Goal: Task Accomplishment & Management: Use online tool/utility

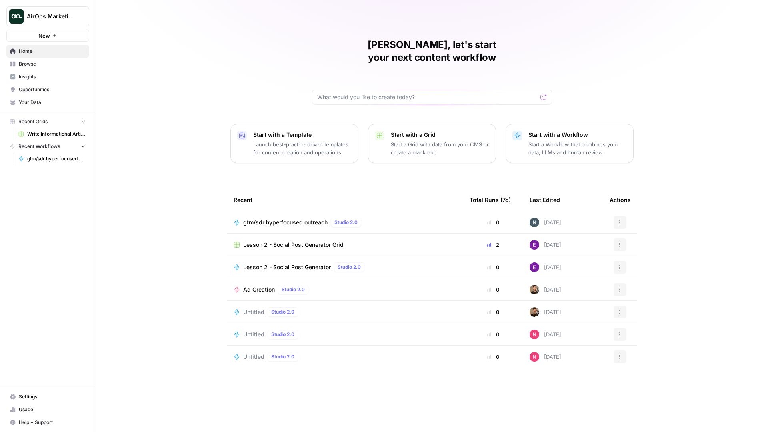
click at [42, 18] on span "AirOps Marketing" at bounding box center [51, 16] width 48 height 8
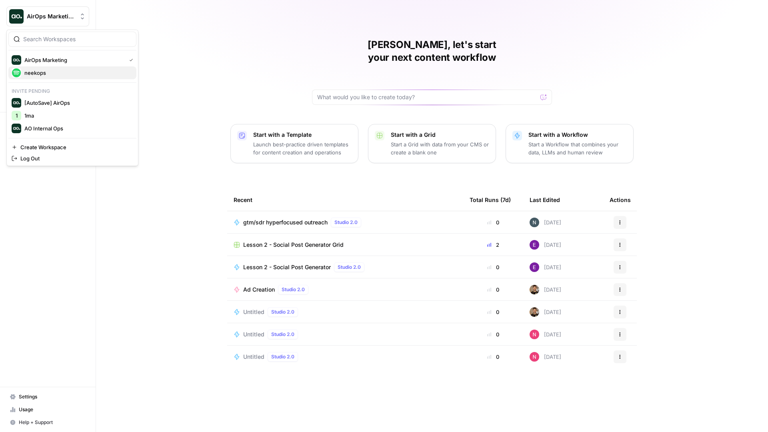
click at [42, 69] on span "neekops" at bounding box center [77, 73] width 106 height 8
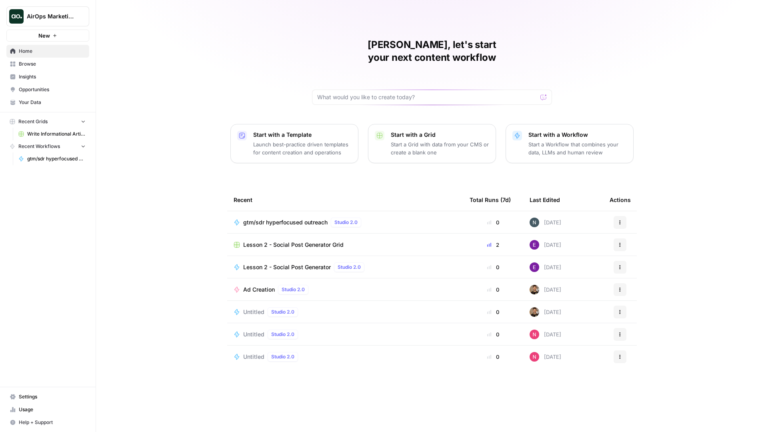
click at [48, 65] on span "Browse" at bounding box center [52, 63] width 67 height 7
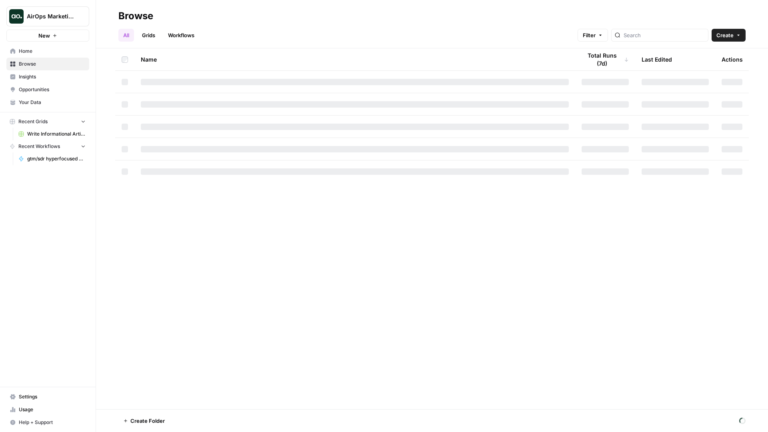
click at [47, 90] on span "Opportunities" at bounding box center [52, 89] width 67 height 7
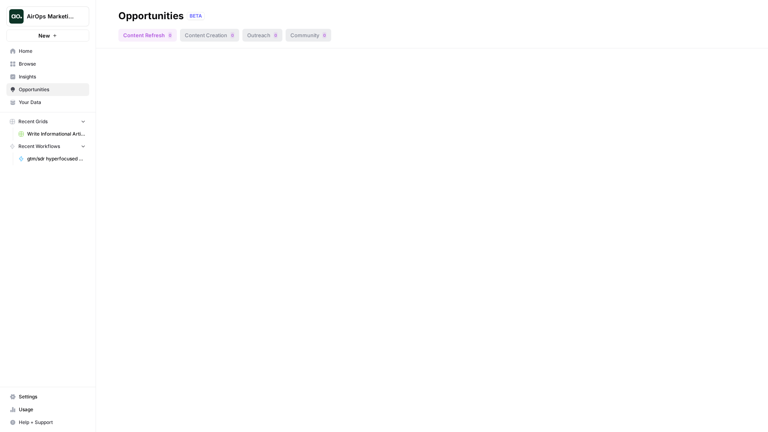
click at [47, 104] on span "Your Data" at bounding box center [52, 102] width 67 height 7
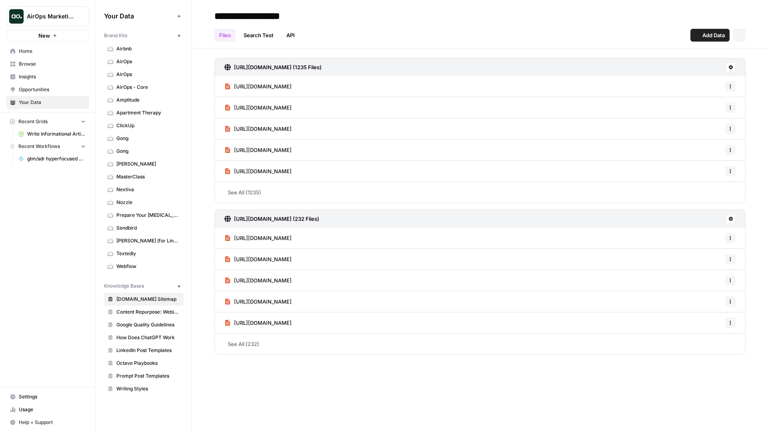
click at [44, 89] on span "Opportunities" at bounding box center [52, 89] width 67 height 7
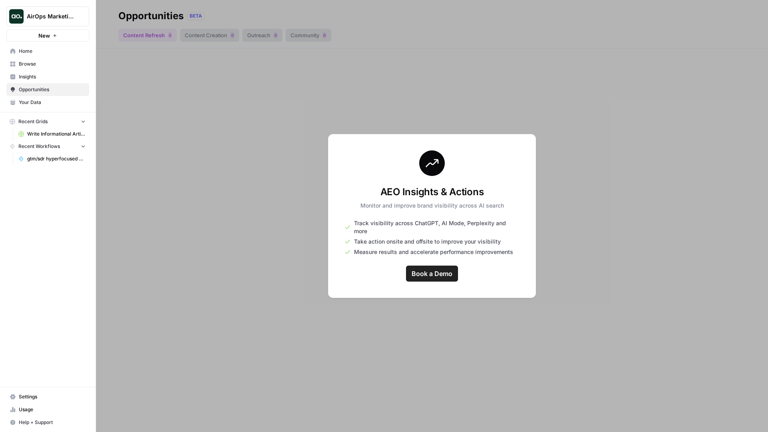
click at [42, 103] on span "Your Data" at bounding box center [52, 102] width 67 height 7
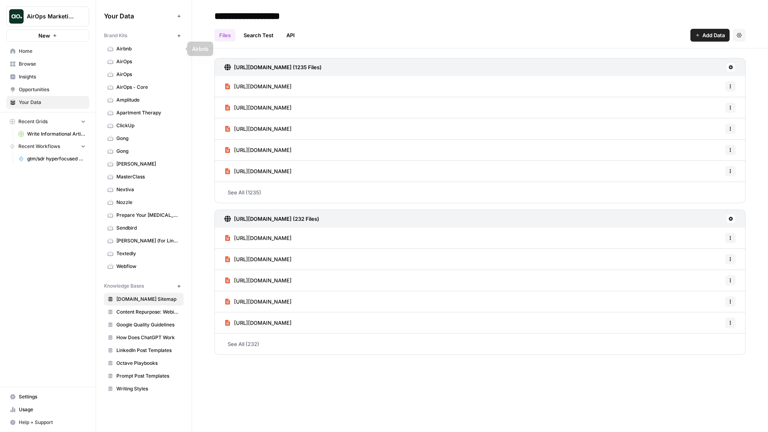
click at [181, 36] on button "New" at bounding box center [179, 36] width 10 height 10
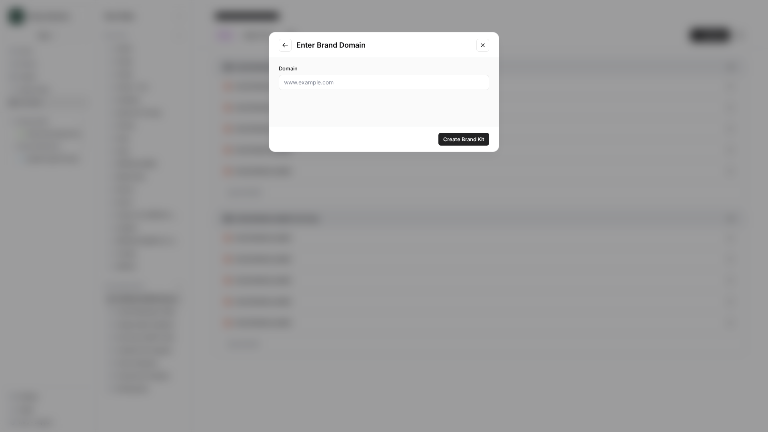
click at [406, 88] on div at bounding box center [384, 82] width 210 height 15
paste input "[URL][DOMAIN_NAME]"
type input "[URL][DOMAIN_NAME]"
click at [466, 143] on button "Create Brand Kit" at bounding box center [463, 139] width 51 height 13
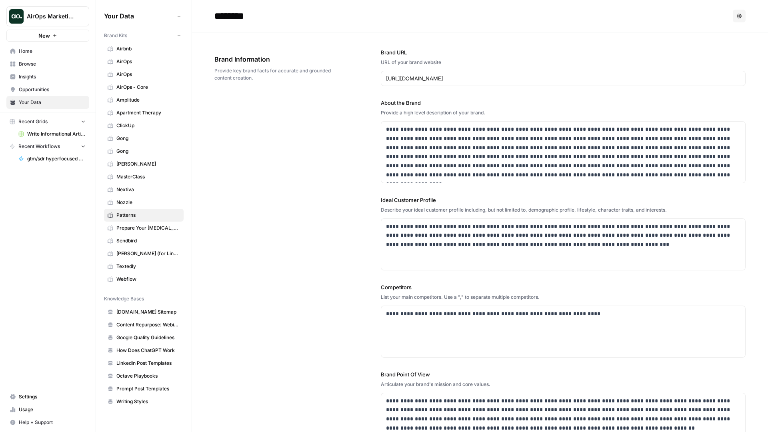
click at [129, 162] on span "[PERSON_NAME]" at bounding box center [148, 163] width 64 height 7
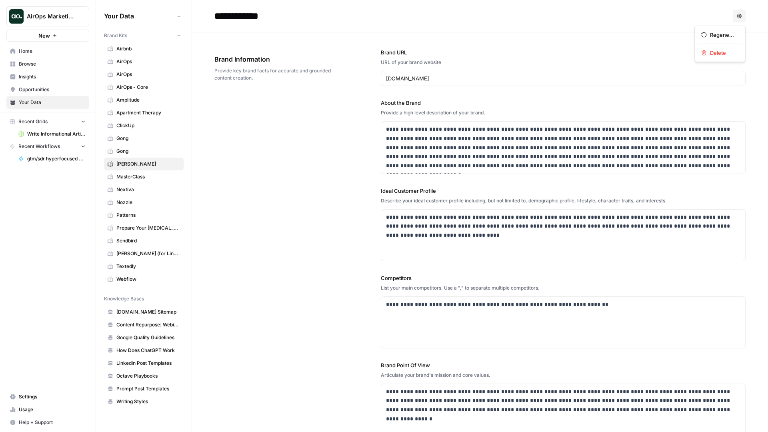
click at [741, 13] on button "Options" at bounding box center [739, 16] width 13 height 13
click at [709, 52] on div "Delete" at bounding box center [720, 53] width 38 height 8
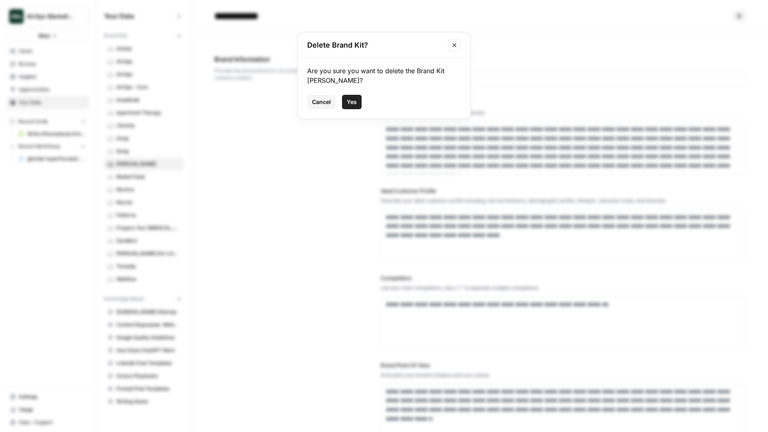
click at [356, 104] on span "Yes" at bounding box center [352, 102] width 10 height 8
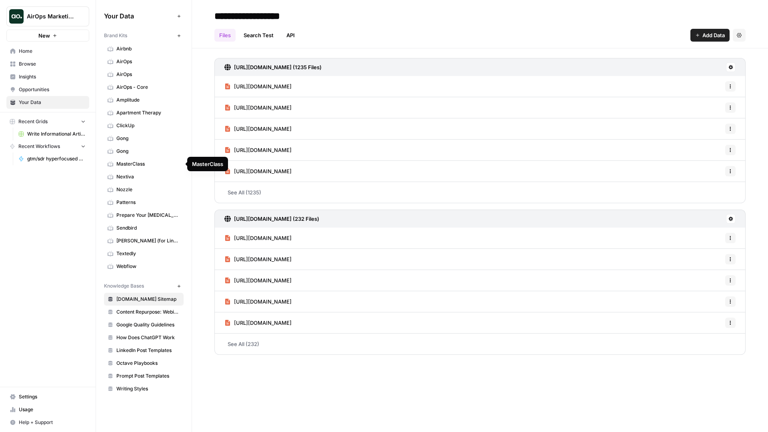
click at [149, 202] on span "Patterns" at bounding box center [148, 202] width 64 height 7
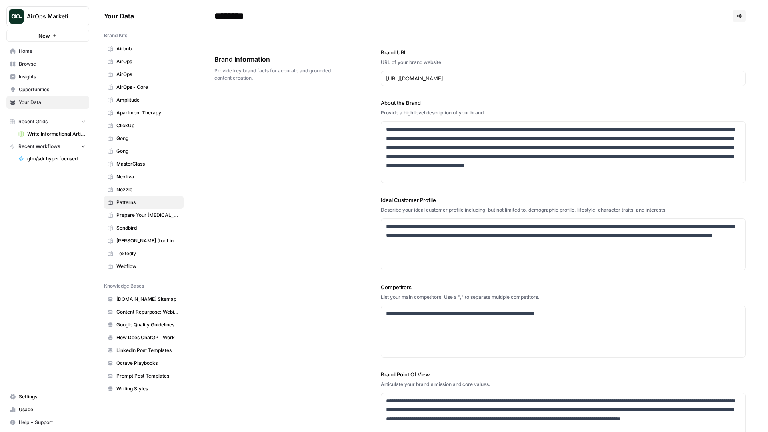
click at [29, 62] on span "Browse" at bounding box center [52, 63] width 67 height 7
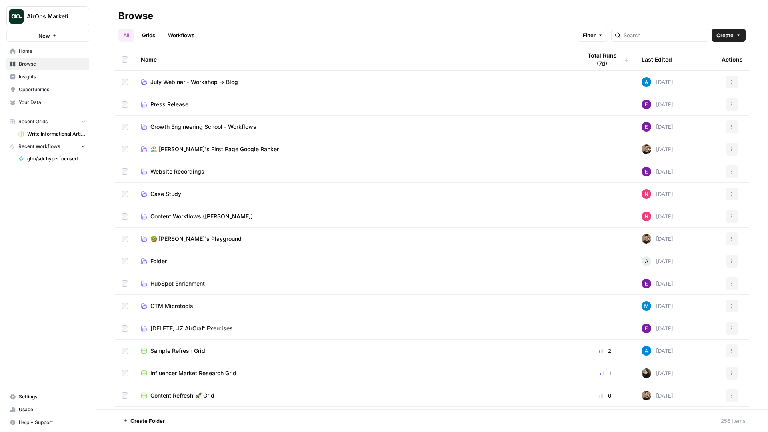
click at [30, 56] on link "Home" at bounding box center [47, 51] width 83 height 13
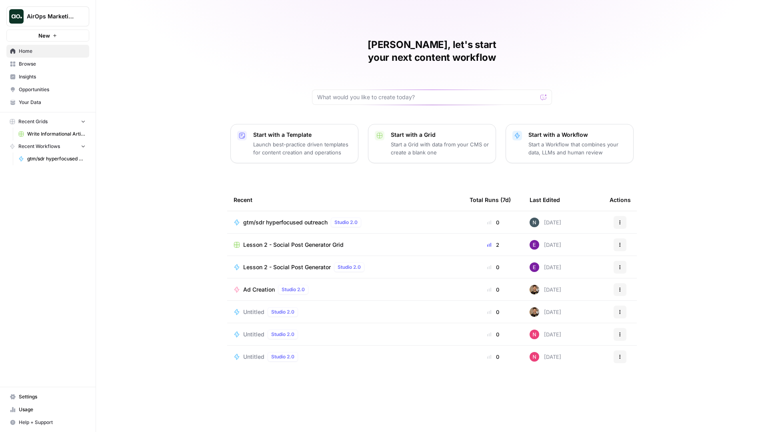
click at [579, 140] on p "Start a Workflow that combines your data, LLMs and human review" at bounding box center [577, 148] width 98 height 16
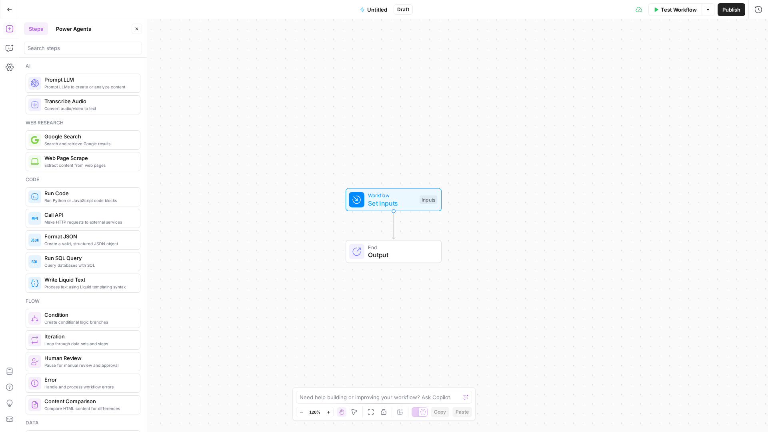
click at [10, 11] on icon "button" at bounding box center [10, 10] width 6 height 6
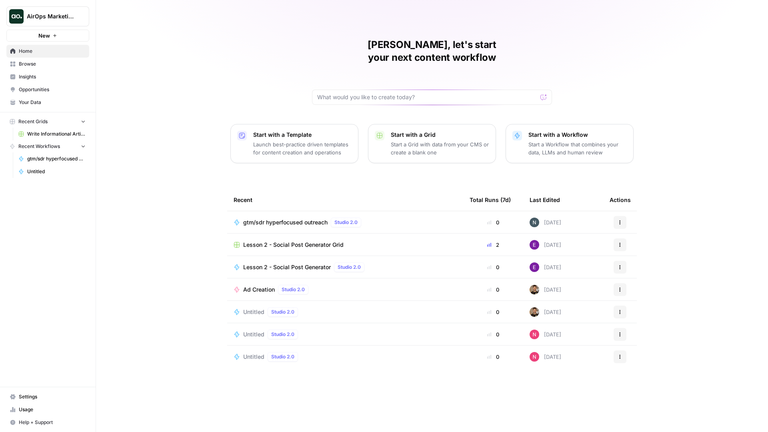
click at [282, 131] on p "Start with a Template" at bounding box center [302, 135] width 98 height 8
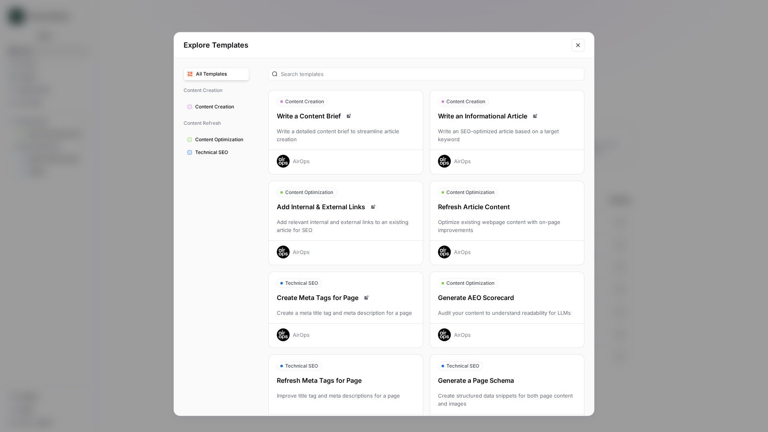
click at [308, 137] on div "Write a detailed content brief to streamline article creation" at bounding box center [346, 135] width 154 height 16
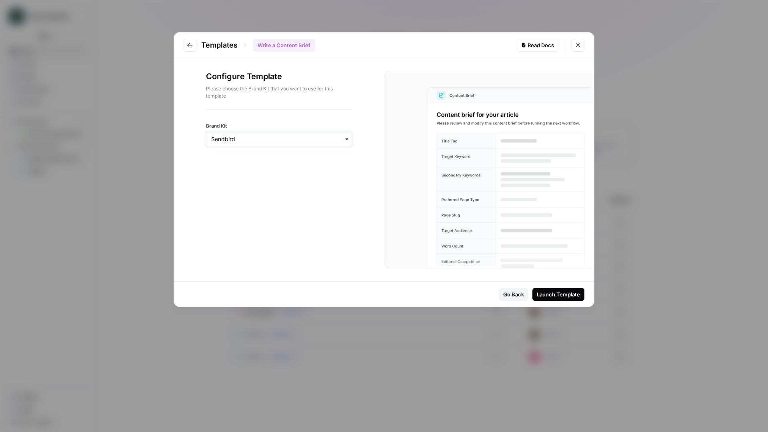
click at [308, 140] on input "Brand Kit" at bounding box center [279, 139] width 136 height 8
click at [290, 248] on div "Patterns" at bounding box center [278, 253] width 145 height 15
click at [564, 290] on button "Launch Template" at bounding box center [558, 294] width 52 height 13
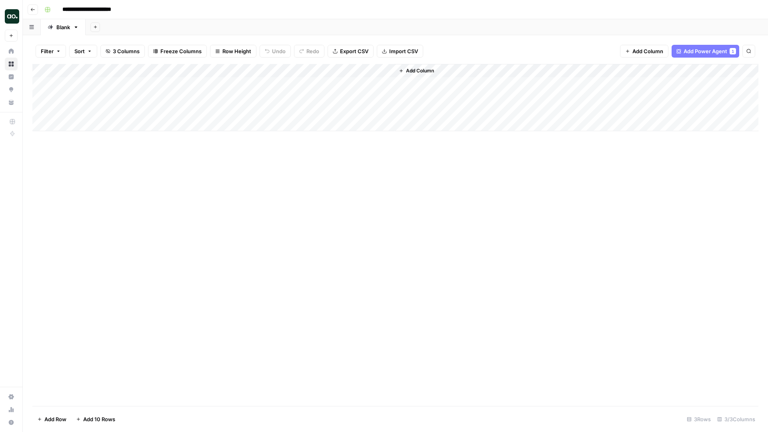
click at [135, 82] on div "Add Column" at bounding box center [395, 97] width 726 height 67
click at [119, 94] on div "Add Column" at bounding box center [395, 97] width 726 height 67
click at [114, 87] on div "Add Column" at bounding box center [395, 97] width 726 height 67
click at [181, 82] on div "Add Column" at bounding box center [395, 97] width 726 height 67
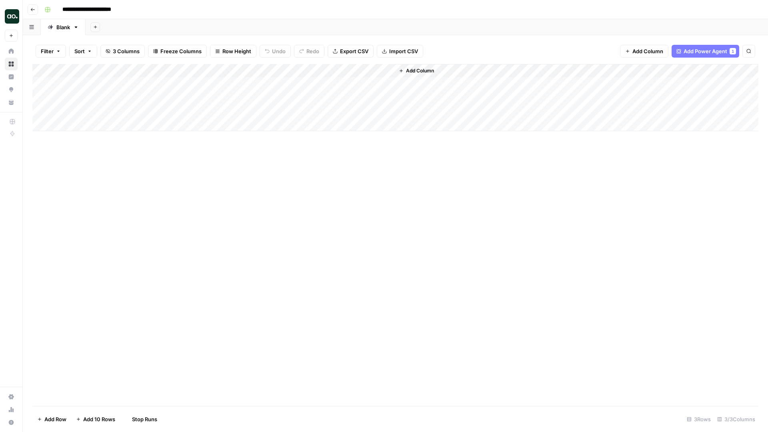
click at [181, 96] on div "Add Column" at bounding box center [395, 97] width 726 height 67
click at [181, 110] on div "Add Column" at bounding box center [395, 97] width 726 height 67
click at [276, 83] on div "Add Column" at bounding box center [395, 97] width 726 height 67
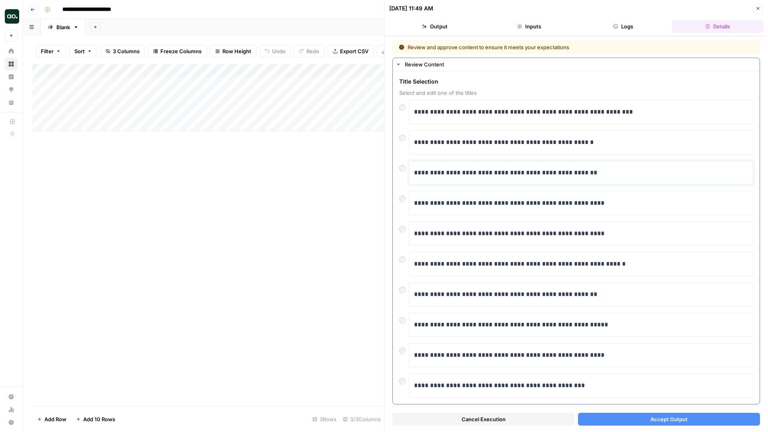
click at [527, 172] on p "**********" at bounding box center [581, 173] width 334 height 10
click at [106, 109] on div "Add Column" at bounding box center [208, 97] width 352 height 67
click at [603, 419] on button "Accept Output" at bounding box center [669, 419] width 182 height 13
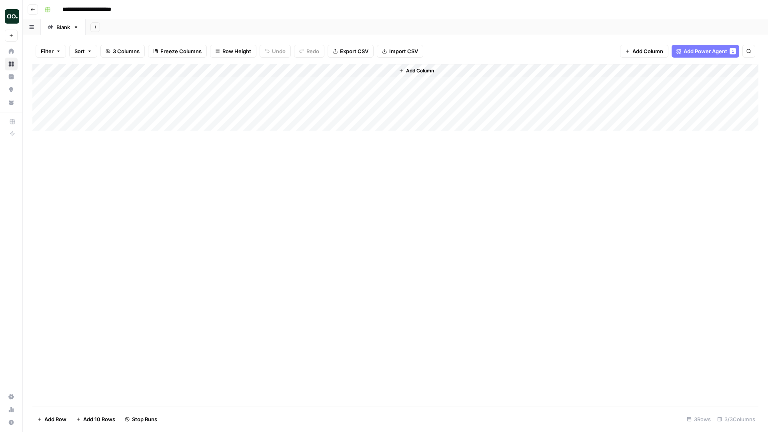
click at [227, 95] on div "Add Column" at bounding box center [395, 97] width 726 height 67
click at [277, 96] on div "Add Column" at bounding box center [395, 97] width 726 height 67
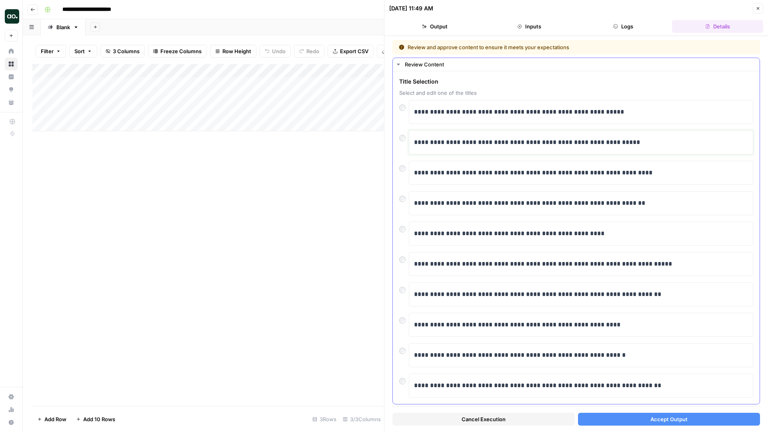
click at [484, 143] on p "**********" at bounding box center [581, 142] width 334 height 10
click at [630, 421] on button "Accept Output" at bounding box center [669, 419] width 182 height 13
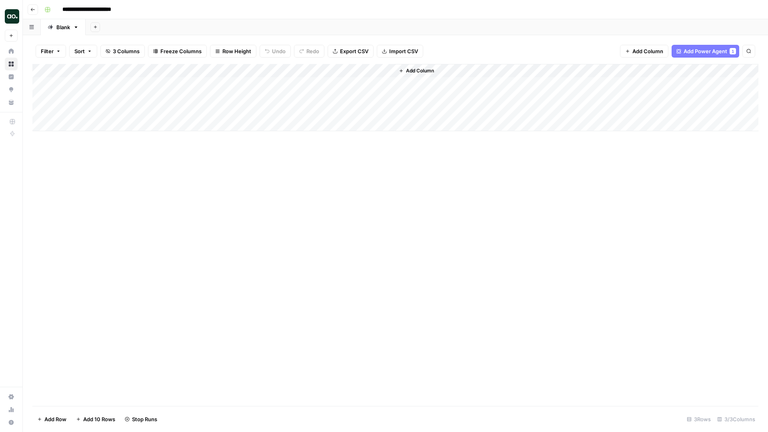
click at [319, 84] on div "Add Column" at bounding box center [395, 97] width 726 height 67
click at [222, 84] on div "Add Column" at bounding box center [395, 97] width 726 height 67
click at [260, 81] on div "Add Column" at bounding box center [395, 97] width 726 height 67
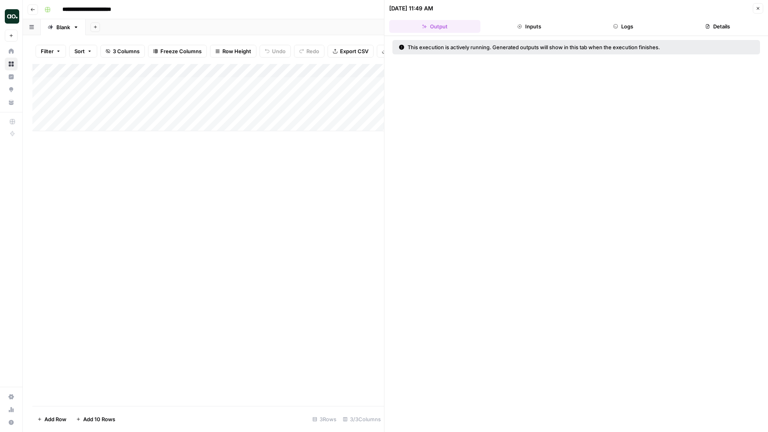
click at [540, 24] on button "Inputs" at bounding box center [529, 26] width 91 height 13
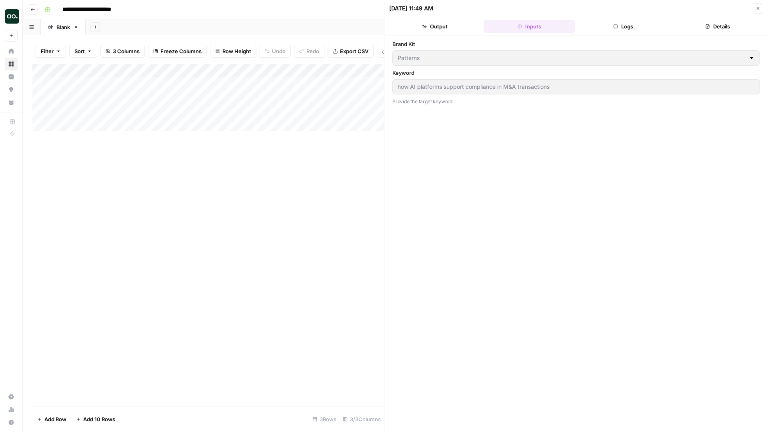
click at [652, 19] on header "[DATE] 11:49 AM Close Output Inputs Logs Details" at bounding box center [576, 18] width 384 height 36
click at [628, 25] on button "Logs" at bounding box center [623, 26] width 91 height 13
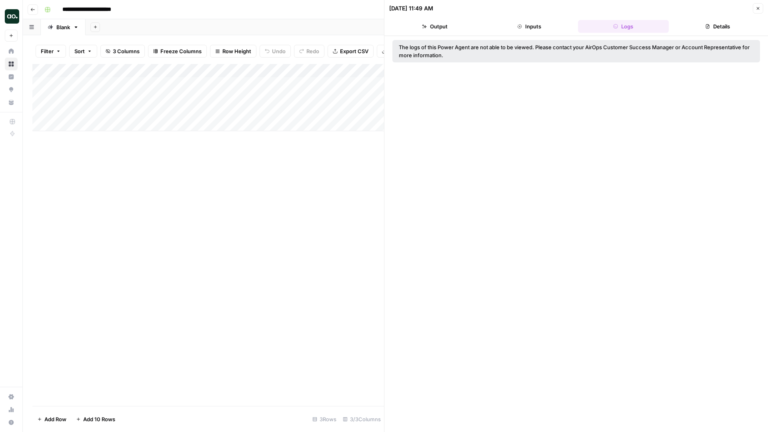
click at [723, 25] on button "Details" at bounding box center [717, 26] width 91 height 13
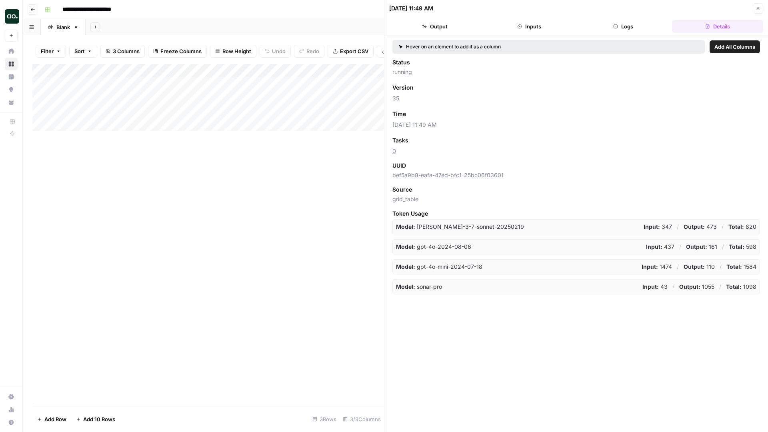
click at [421, 28] on button "Output" at bounding box center [434, 26] width 91 height 13
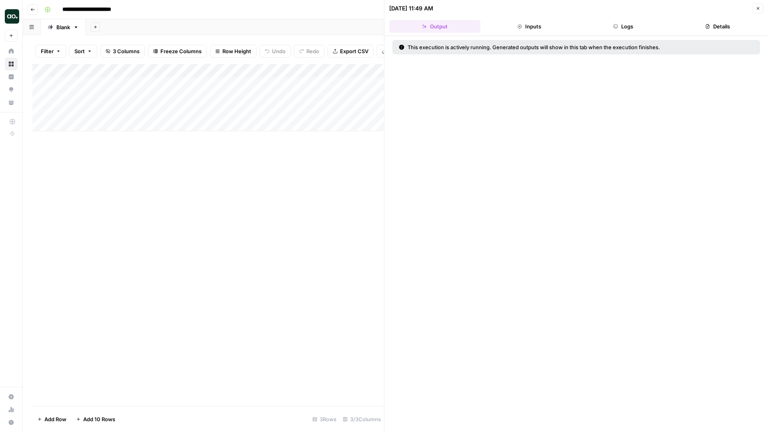
click at [362, 240] on div "Add Column" at bounding box center [208, 235] width 352 height 342
drag, startPoint x: 756, startPoint y: 6, endPoint x: 746, endPoint y: 43, distance: 38.4
click at [756, 6] on icon "button" at bounding box center [758, 8] width 5 height 5
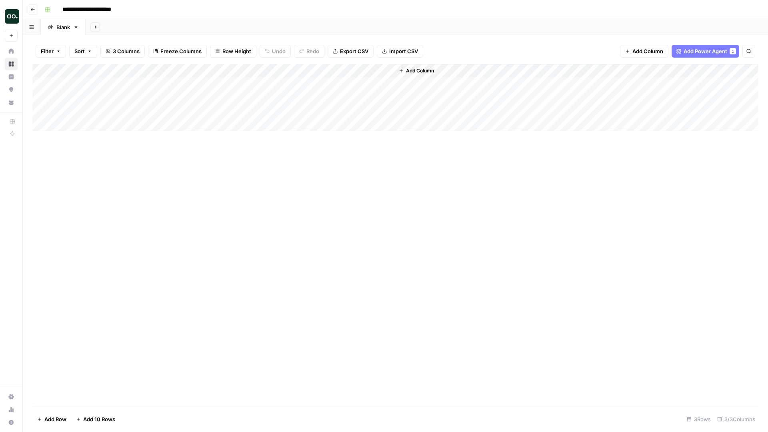
click at [310, 83] on div "Add Column" at bounding box center [395, 97] width 726 height 67
click at [352, 47] on span "Export CSV" at bounding box center [354, 51] width 28 height 8
click at [365, 83] on div "Add Column" at bounding box center [395, 97] width 726 height 67
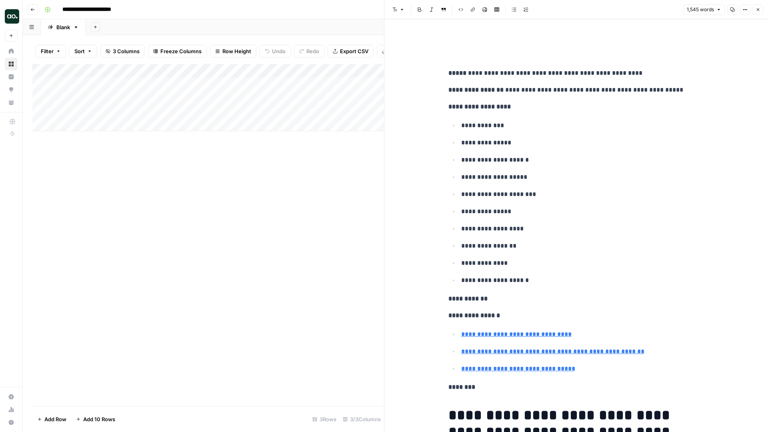
click at [742, 11] on button "Options" at bounding box center [745, 9] width 10 height 10
click at [716, 43] on span "Copy Link" at bounding box center [721, 45] width 38 height 8
click at [352, 97] on div "Add Column" at bounding box center [208, 97] width 352 height 67
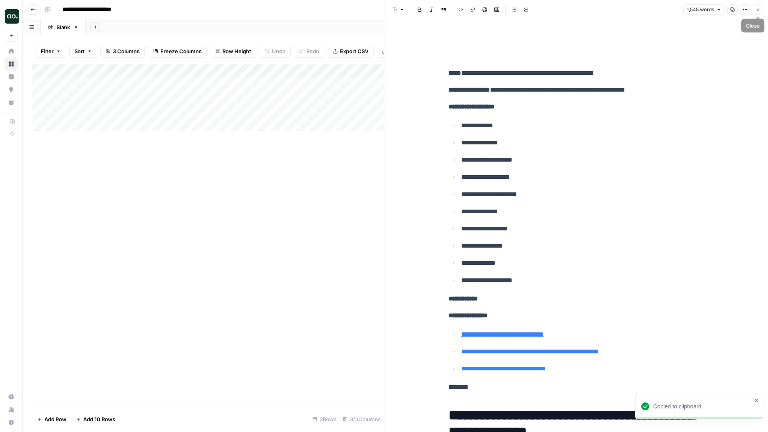
click at [759, 7] on icon "button" at bounding box center [758, 9] width 5 height 5
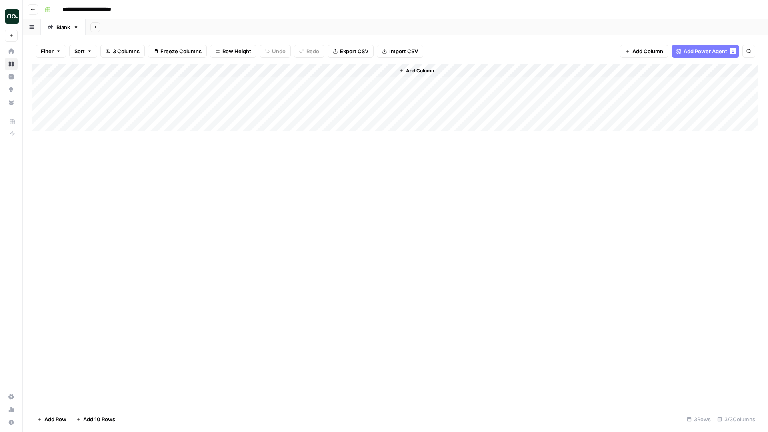
click at [368, 95] on div "Add Column" at bounding box center [395, 97] width 726 height 67
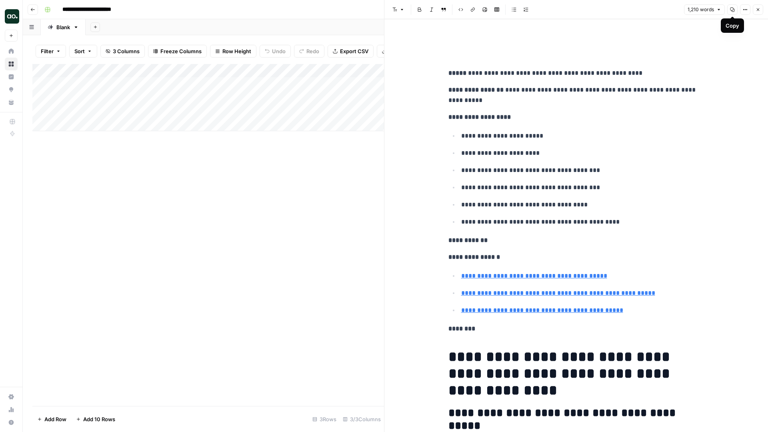
click at [730, 11] on icon "button" at bounding box center [732, 9] width 5 height 5
click at [757, 9] on icon "button" at bounding box center [758, 9] width 5 height 5
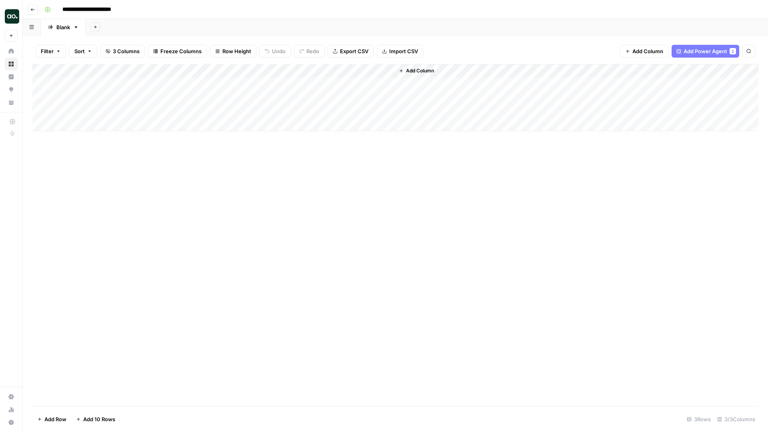
click at [665, 22] on div "Add Sheet" at bounding box center [427, 27] width 682 height 16
click at [77, 28] on icon "button" at bounding box center [76, 27] width 6 height 6
click at [172, 24] on div "Add Sheet" at bounding box center [427, 27] width 682 height 16
click at [386, 72] on div "Add Column" at bounding box center [395, 97] width 726 height 67
click at [427, 198] on div "Add Column" at bounding box center [395, 235] width 726 height 342
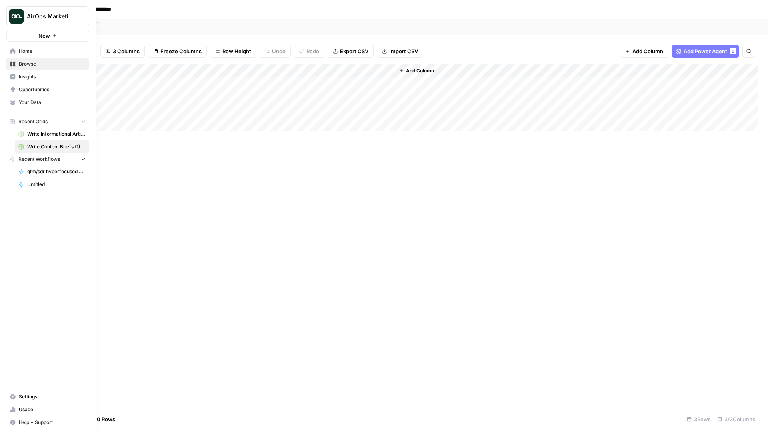
click at [32, 144] on span "Write Content Briefs (1)" at bounding box center [56, 146] width 58 height 7
click at [30, 119] on span "Recent Grids" at bounding box center [32, 121] width 29 height 7
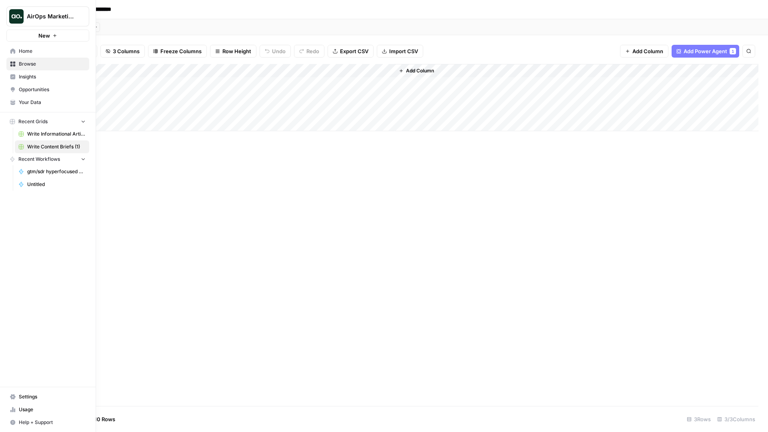
click at [12, 119] on icon "button" at bounding box center [13, 122] width 6 height 6
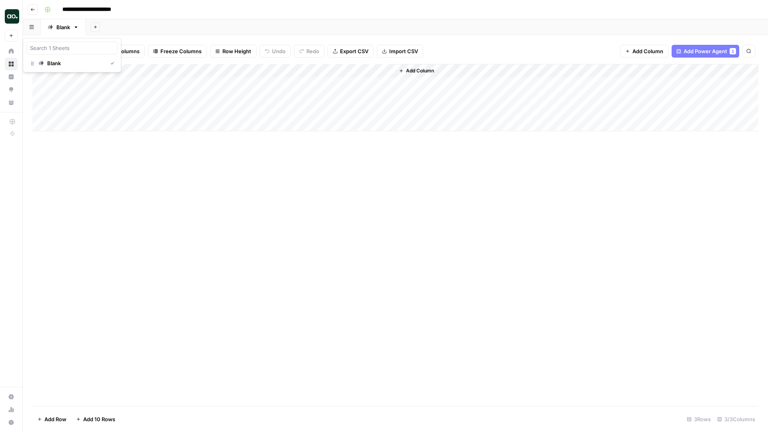
click at [34, 26] on icon "button" at bounding box center [31, 27] width 5 height 4
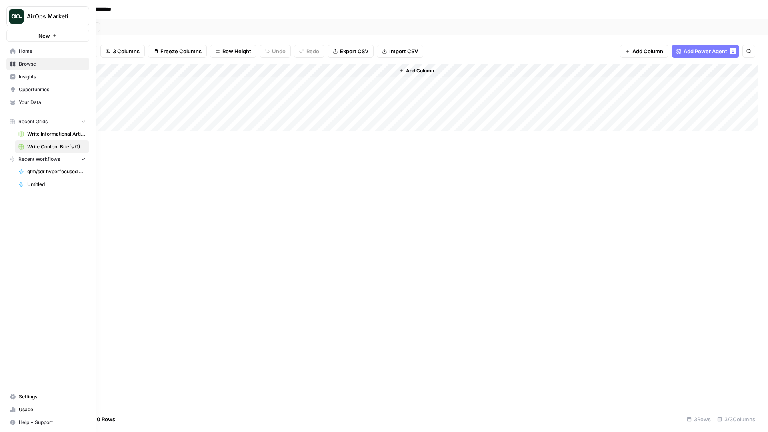
click at [20, 52] on span "Home" at bounding box center [52, 51] width 67 height 7
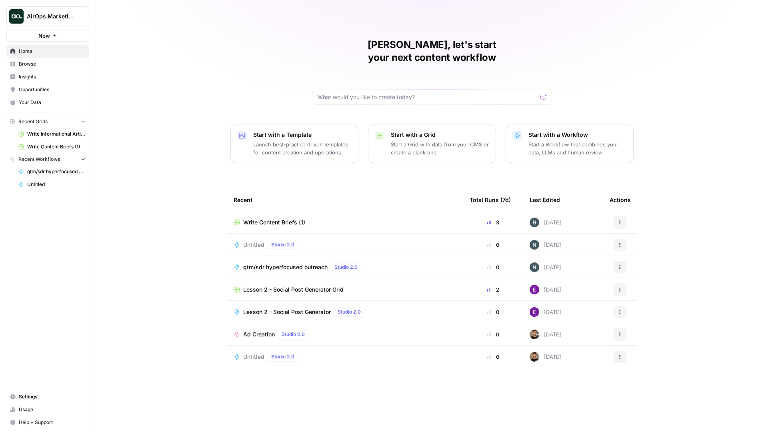
click at [622, 220] on icon "button" at bounding box center [620, 222] width 5 height 5
click at [297, 218] on span "Write Content Briefs (1)" at bounding box center [274, 222] width 62 height 8
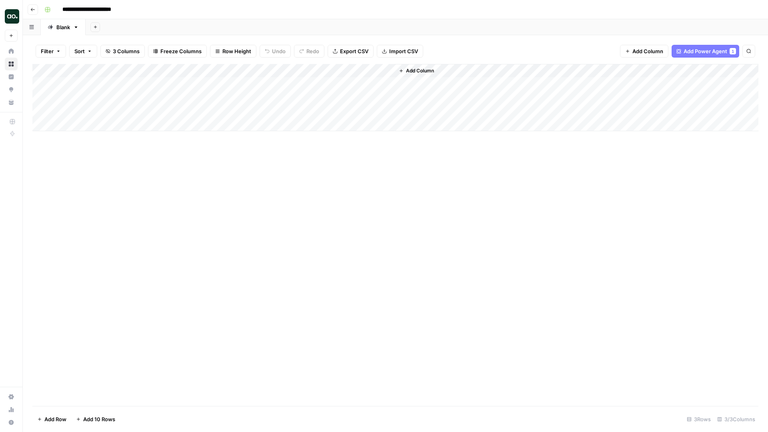
click at [744, 0] on header "**********" at bounding box center [395, 9] width 745 height 19
